Goal: Information Seeking & Learning: Check status

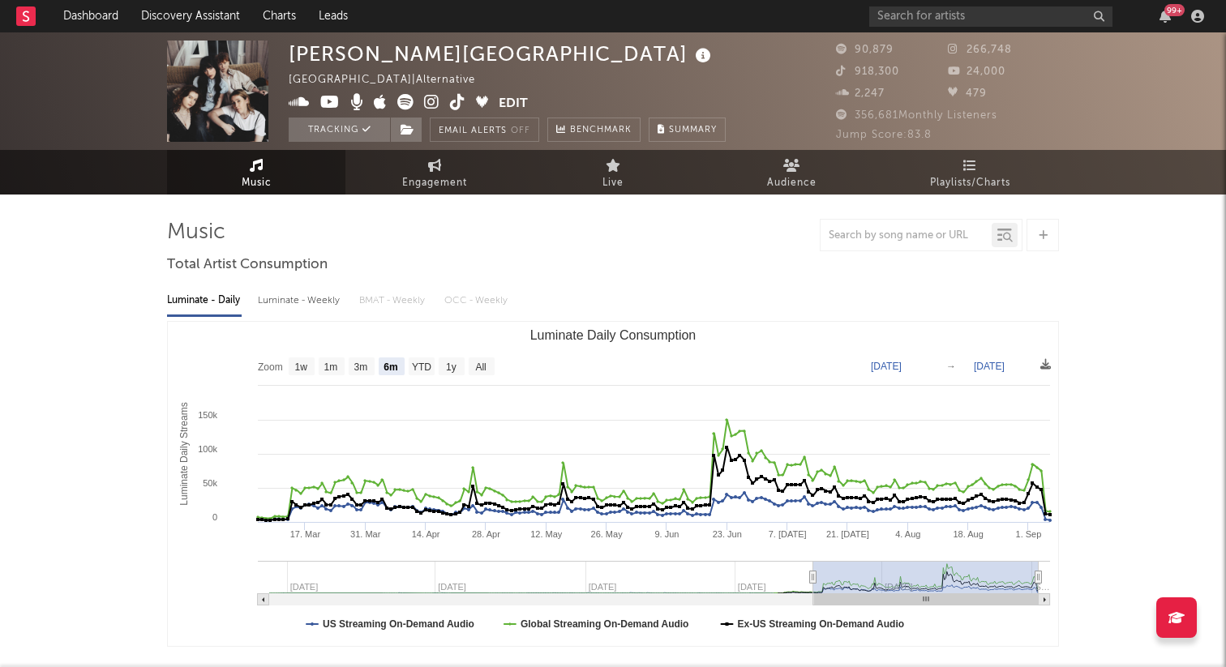
select select "6m"
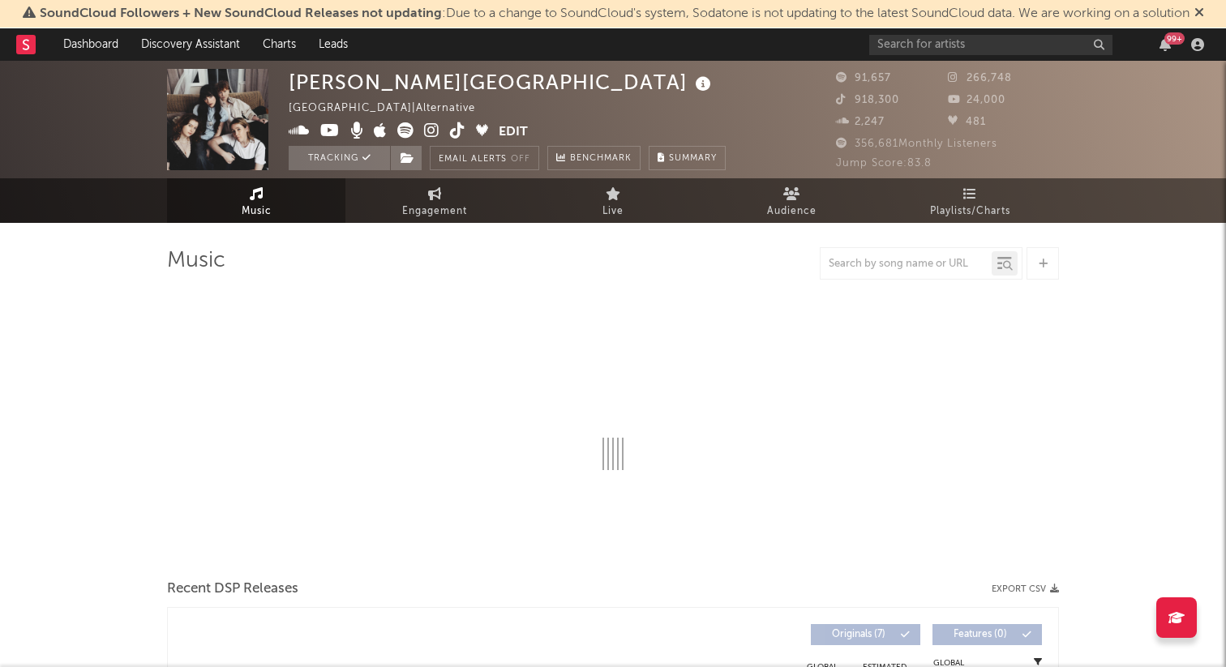
select select "6m"
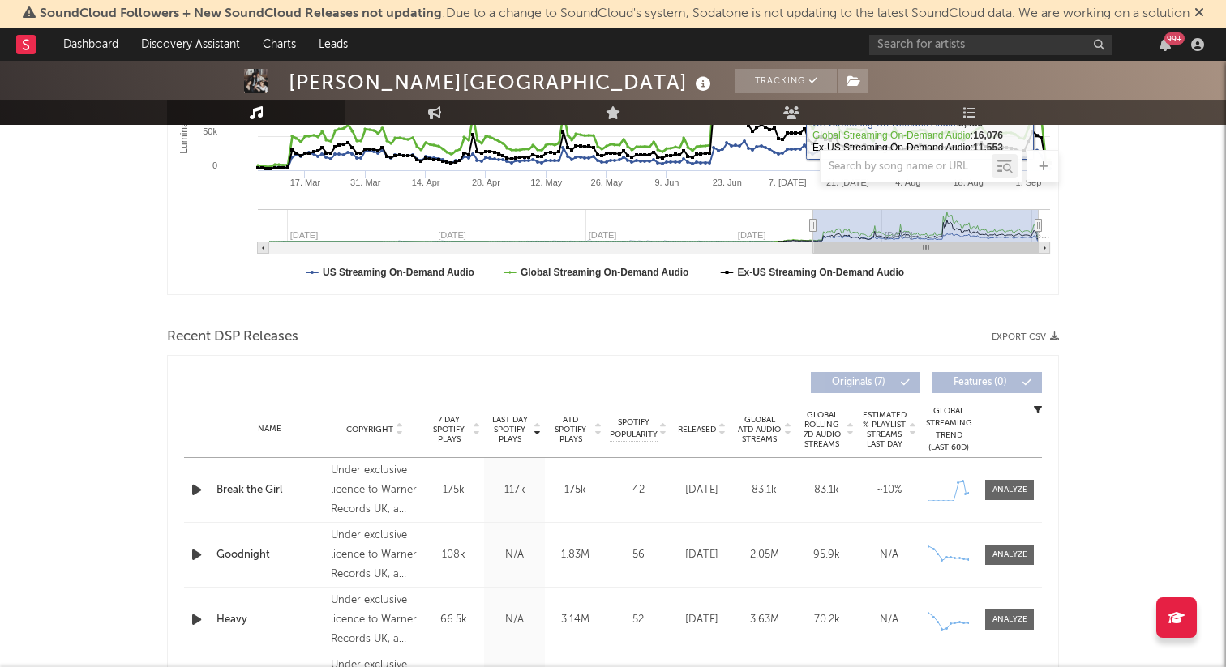
scroll to position [387, 0]
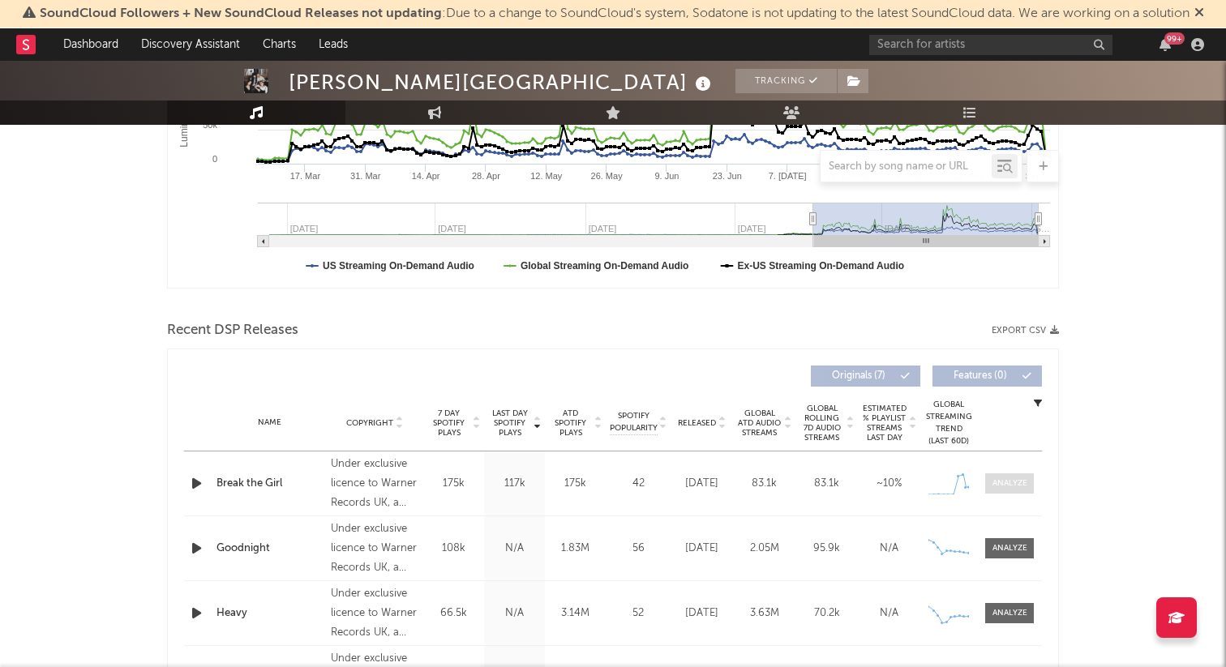
click at [1003, 478] on div at bounding box center [1010, 484] width 35 height 12
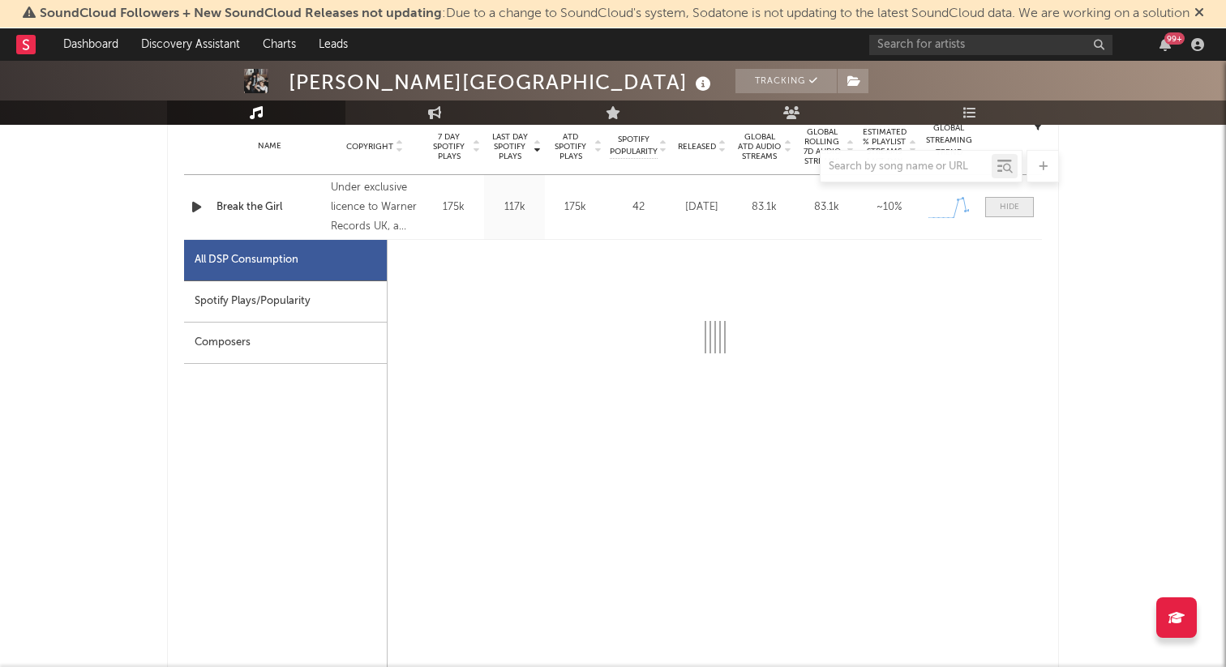
select select "1w"
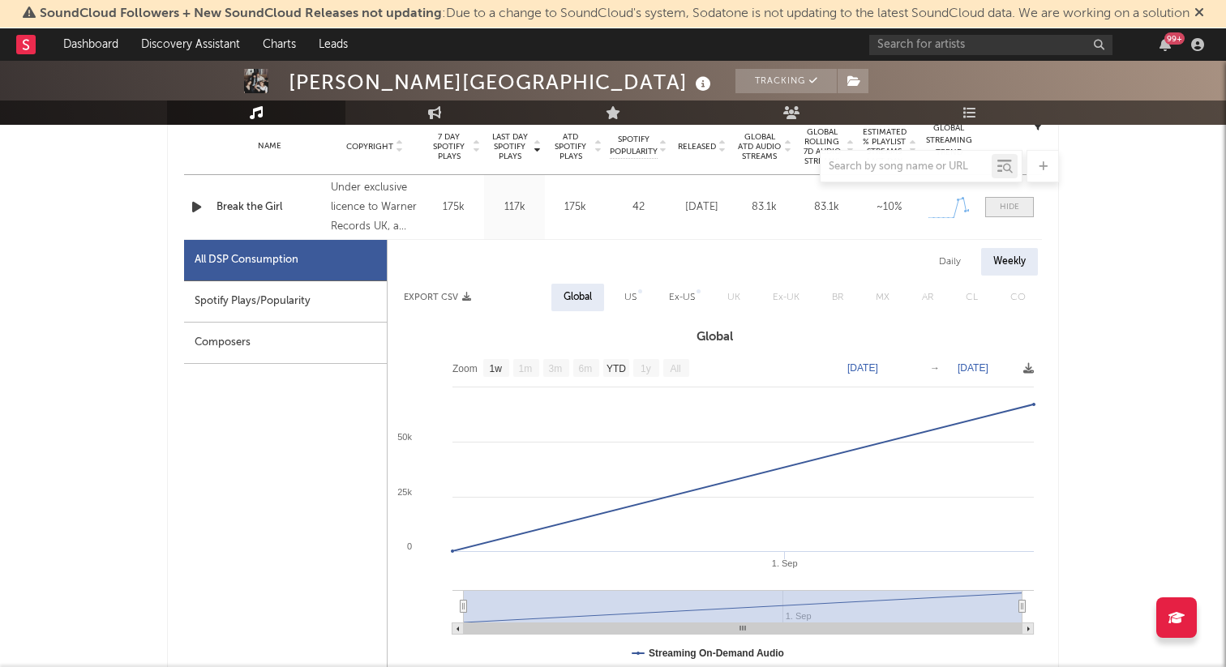
scroll to position [685, 0]
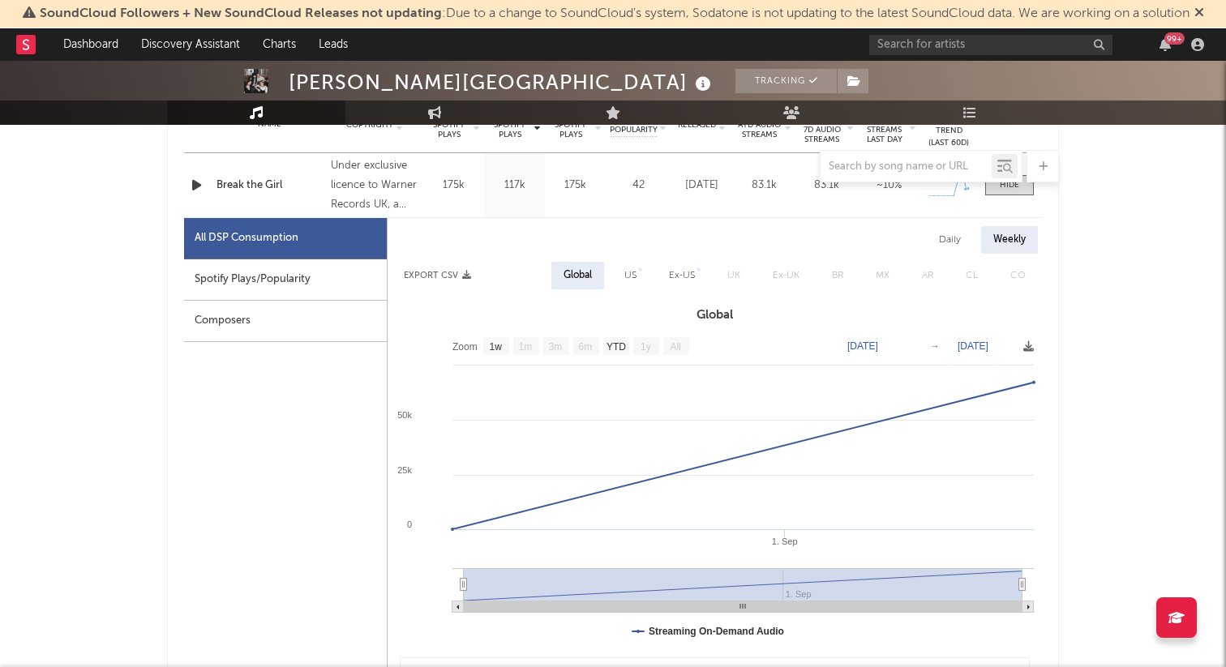
click at [285, 273] on div "Spotify Plays/Popularity" at bounding box center [285, 280] width 203 height 41
select select "1w"
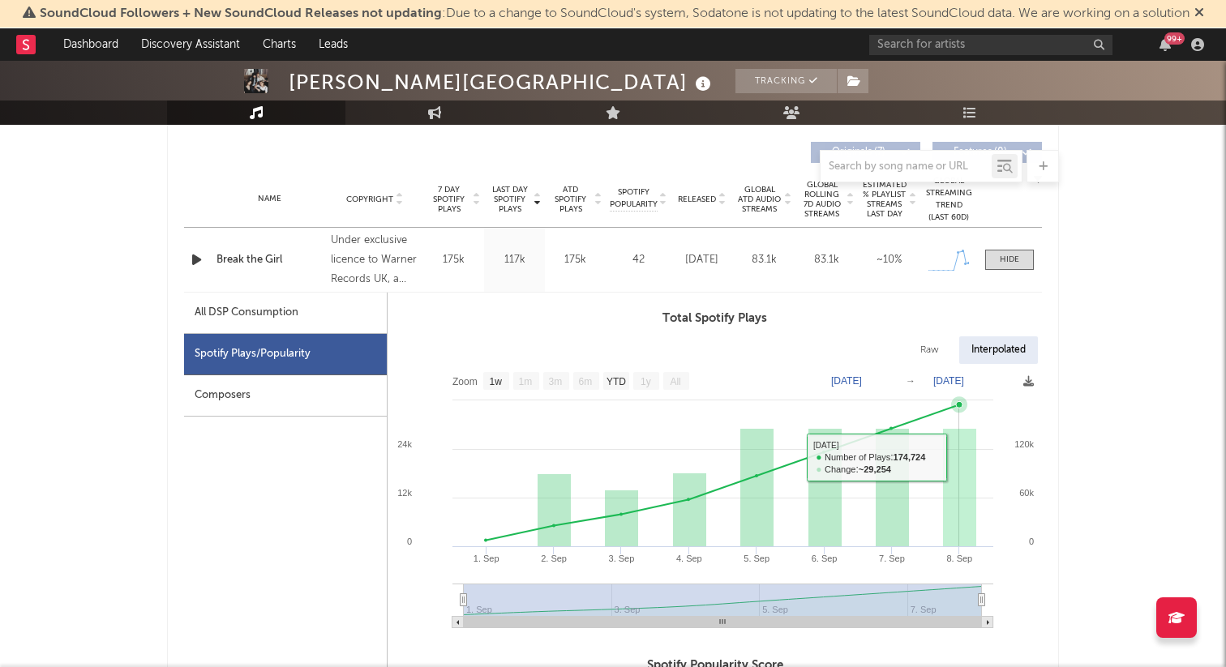
scroll to position [574, 0]
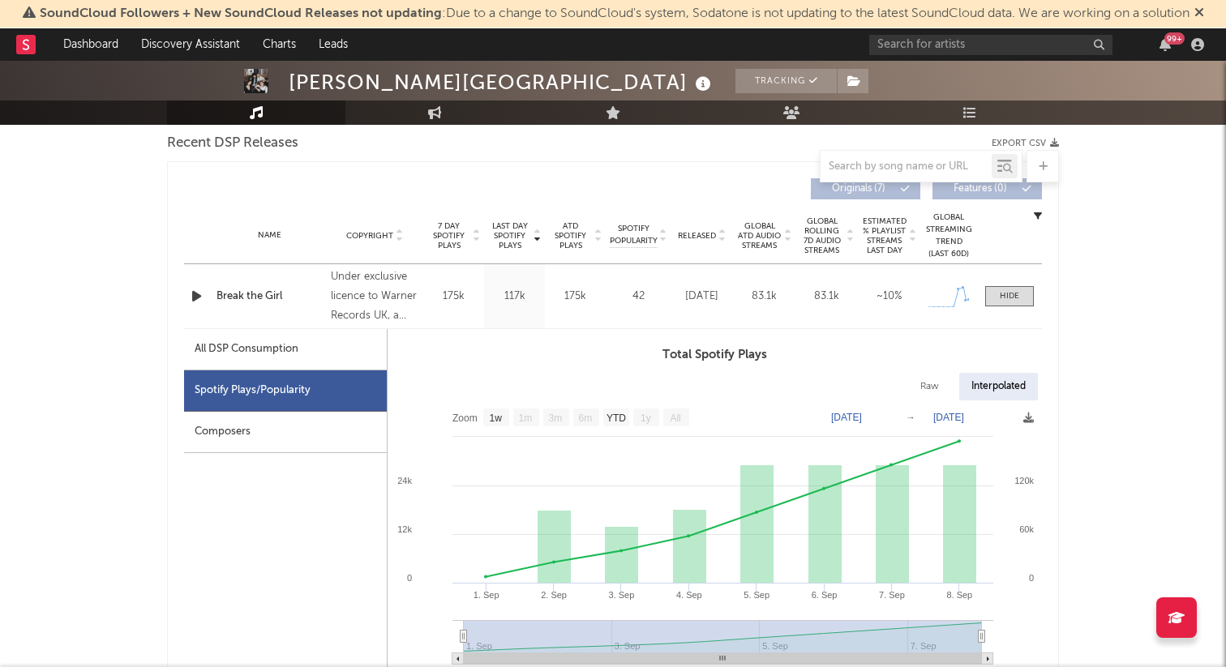
click at [264, 275] on div "Name Break the Girl Copyright Under exclusive licence to Warner Records UK, a d…" at bounding box center [613, 296] width 858 height 64
click at [287, 290] on div "Break the Girl" at bounding box center [270, 297] width 106 height 16
